Goal: Task Accomplishment & Management: Use online tool/utility

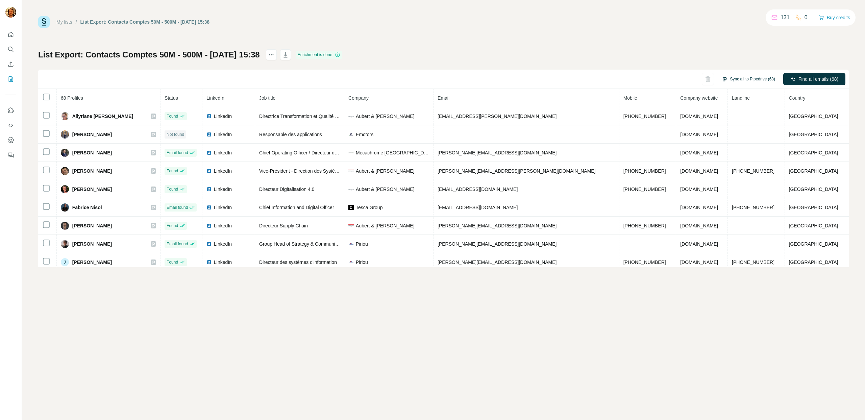
click at [741, 80] on button "Sync all to Pipedrive (68)" at bounding box center [748, 79] width 63 height 10
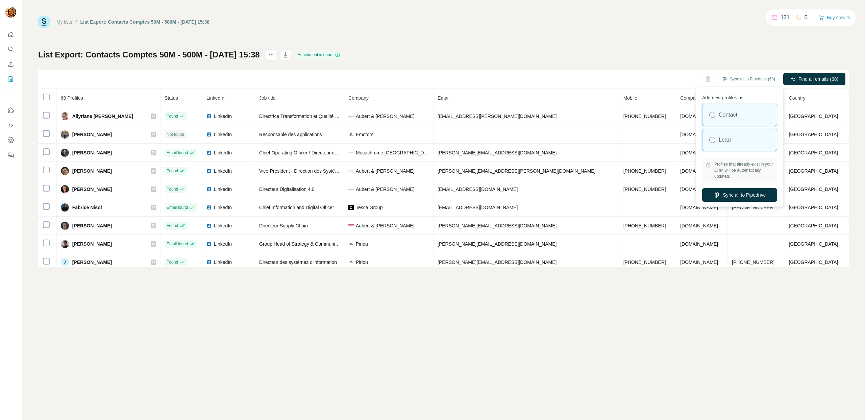
click at [739, 137] on div "Lead" at bounding box center [739, 140] width 74 height 22
click at [741, 119] on div "Contact" at bounding box center [739, 115] width 74 height 22
click at [735, 197] on button "Sync all to Pipedrive" at bounding box center [739, 195] width 75 height 14
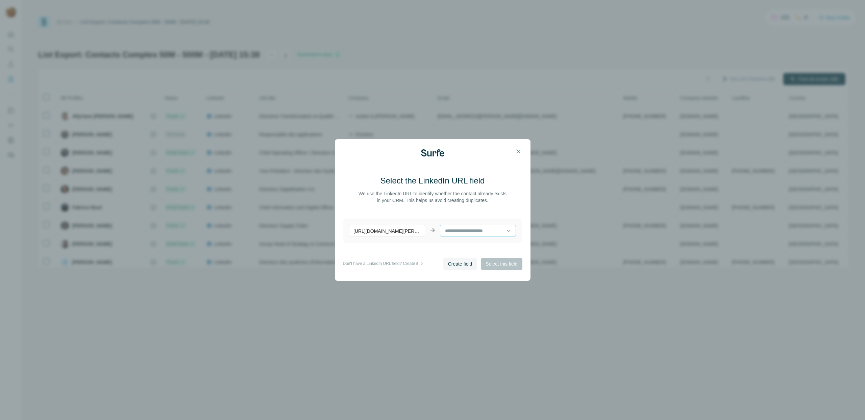
click at [476, 232] on input at bounding box center [475, 230] width 62 height 7
click at [457, 209] on main "Select the LinkedIn URL field We use the LinkedIn URL to identify whether the c…" at bounding box center [432, 216] width 179 height 82
click at [517, 152] on icon "button" at bounding box center [518, 151] width 4 height 4
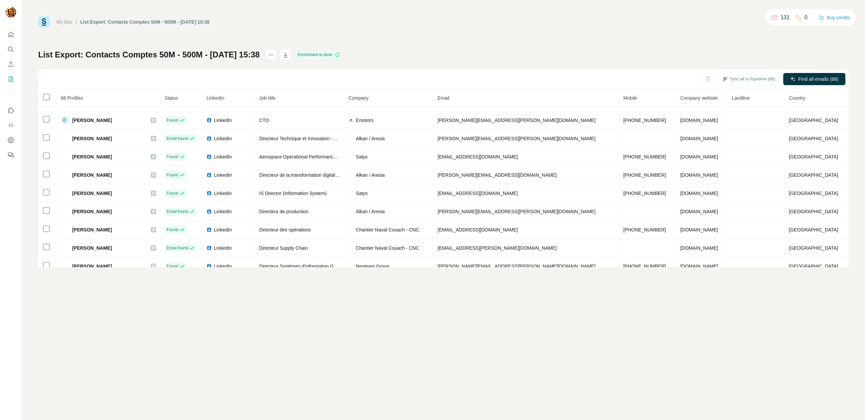
scroll to position [387, 0]
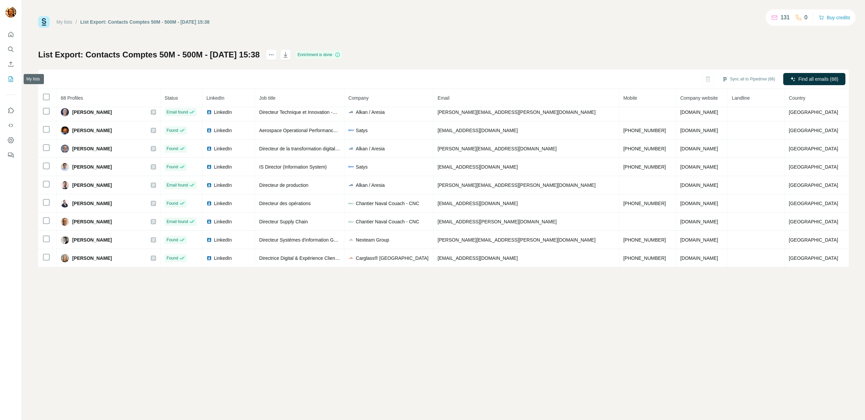
click at [9, 77] on icon "My lists" at bounding box center [10, 79] width 7 height 7
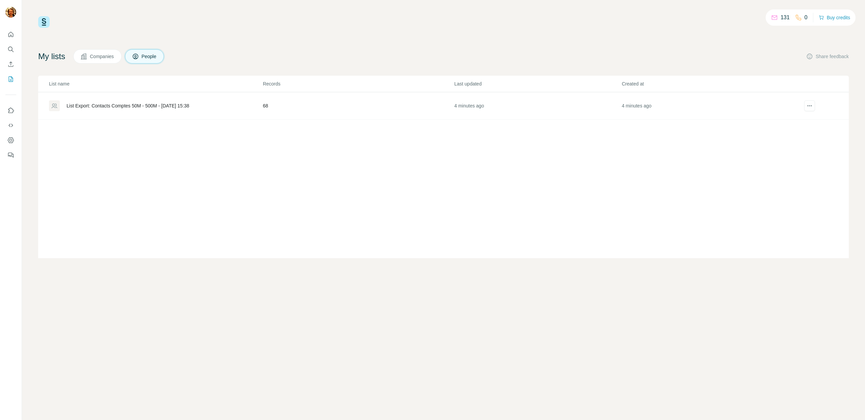
click at [88, 60] on button "Companies" at bounding box center [97, 56] width 48 height 14
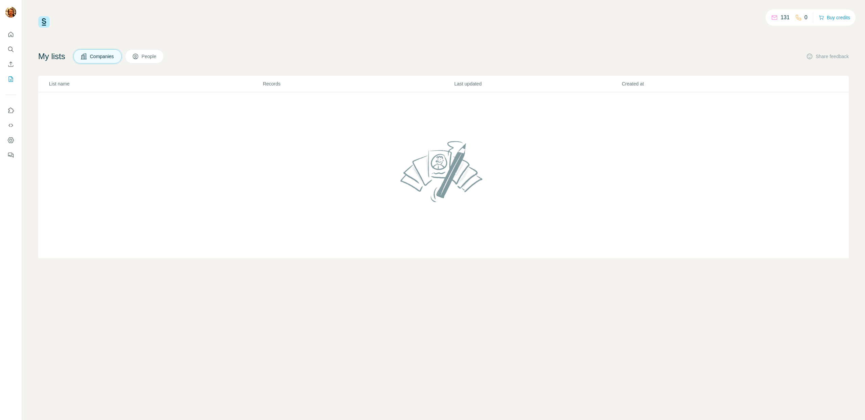
click at [132, 60] on button "People" at bounding box center [144, 56] width 39 height 14
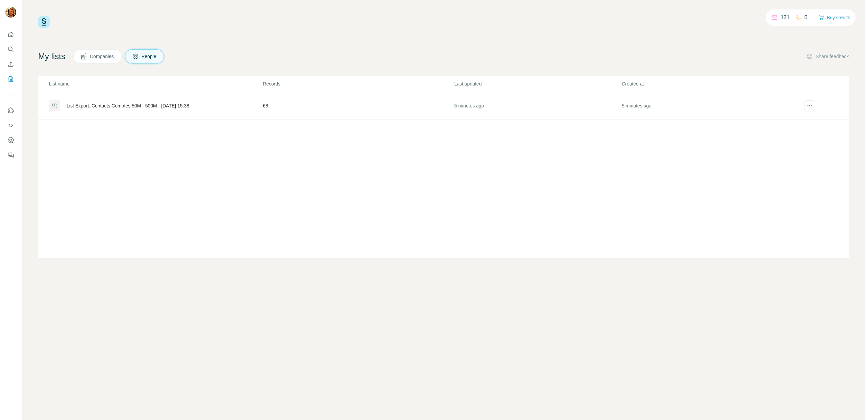
click at [137, 105] on div "List Export: Contacts Comptes 50M - 500M - [DATE] 15:38" at bounding box center [128, 105] width 123 height 7
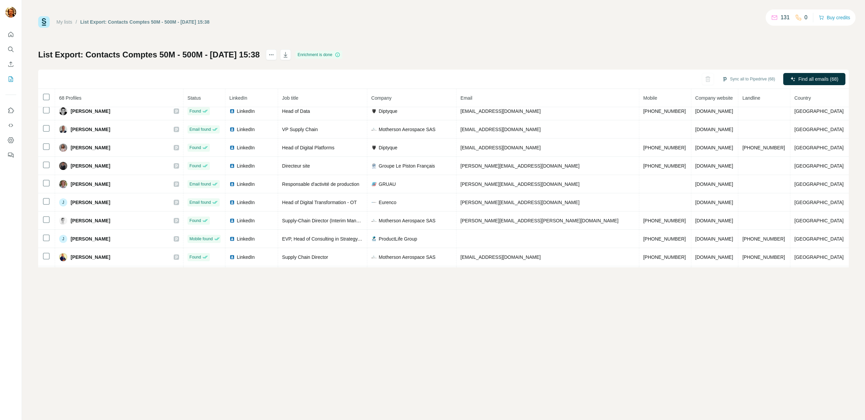
scroll to position [882, 0]
click at [365, 95] on th "Job title" at bounding box center [322, 98] width 89 height 18
click at [365, 100] on th "Job title" at bounding box center [322, 98] width 89 height 18
